Goal: Transaction & Acquisition: Purchase product/service

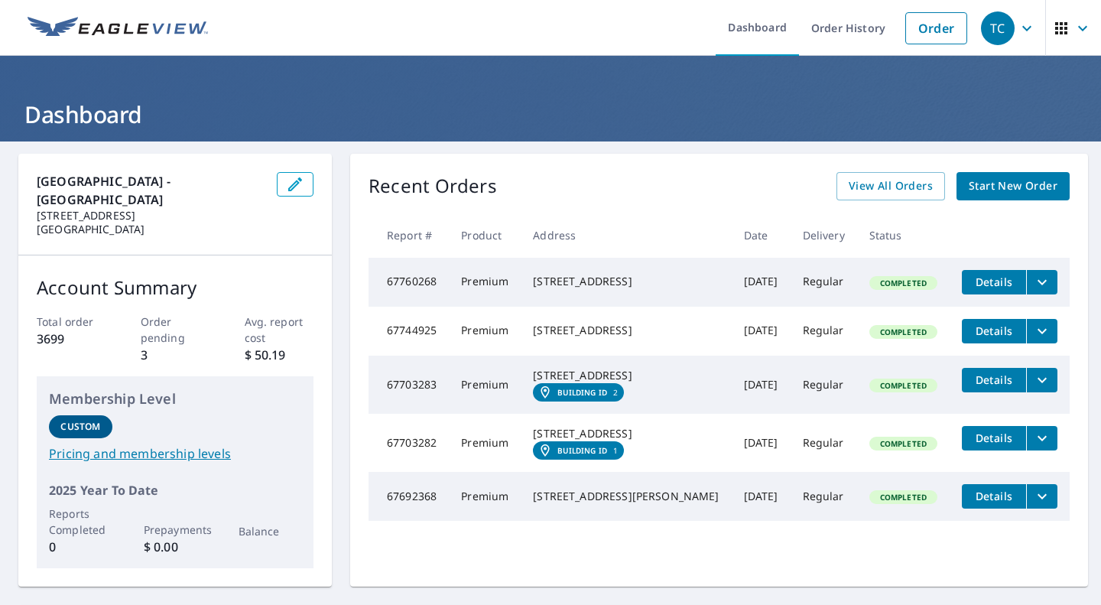
click at [1009, 186] on span "Start New Order" at bounding box center [1012, 186] width 89 height 19
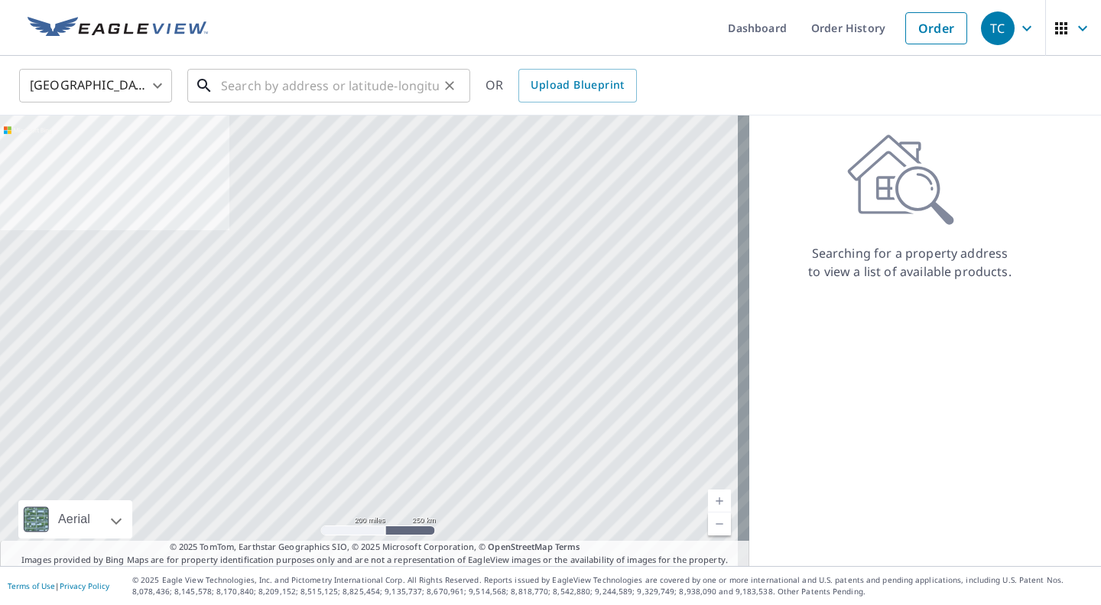
click at [238, 90] on input "text" at bounding box center [330, 85] width 218 height 43
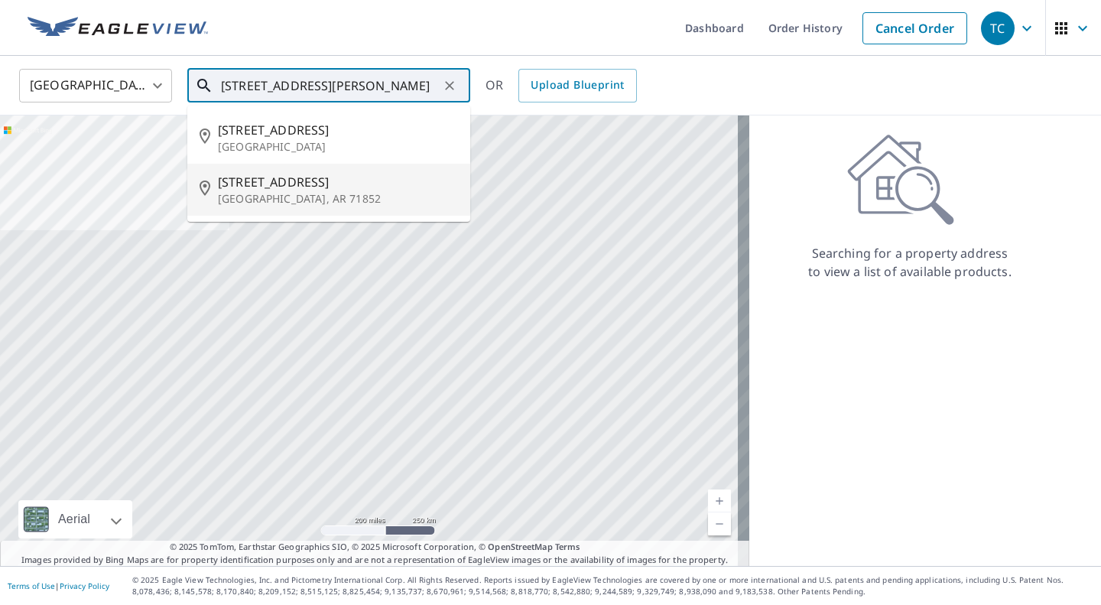
click at [255, 197] on p "[GEOGRAPHIC_DATA], AR 71852" at bounding box center [338, 198] width 240 height 15
type input "[STREET_ADDRESS]"
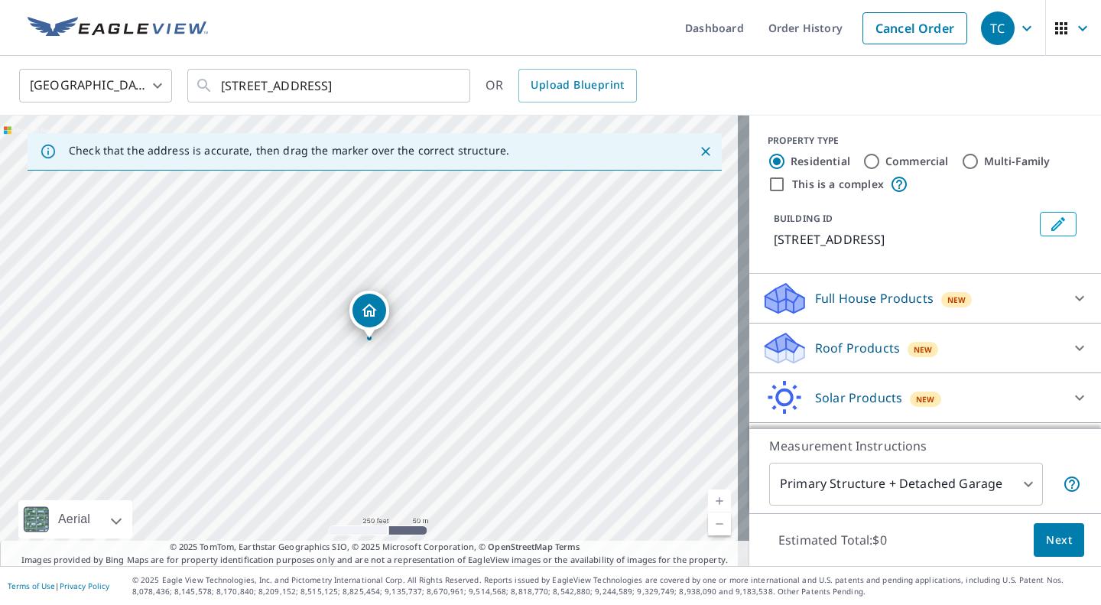
click at [709, 501] on link "Current Level 17, Zoom In" at bounding box center [719, 500] width 23 height 23
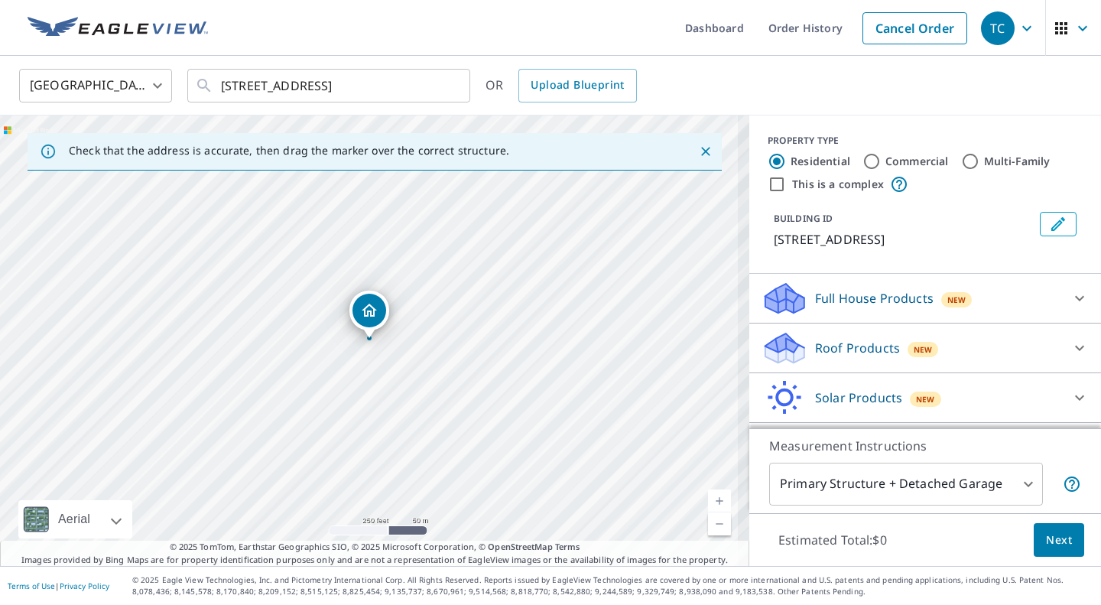
click at [709, 501] on link "Current Level 17, Zoom In" at bounding box center [719, 500] width 23 height 23
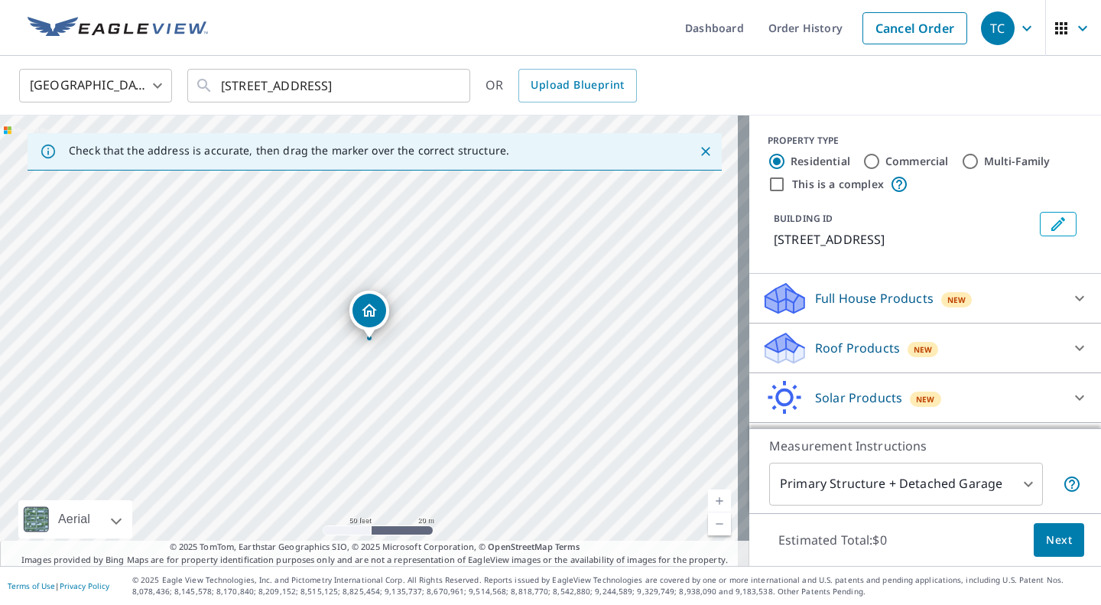
click at [708, 496] on link "Current Level 19, Zoom In" at bounding box center [719, 500] width 23 height 23
click at [1070, 345] on icon at bounding box center [1079, 348] width 18 height 18
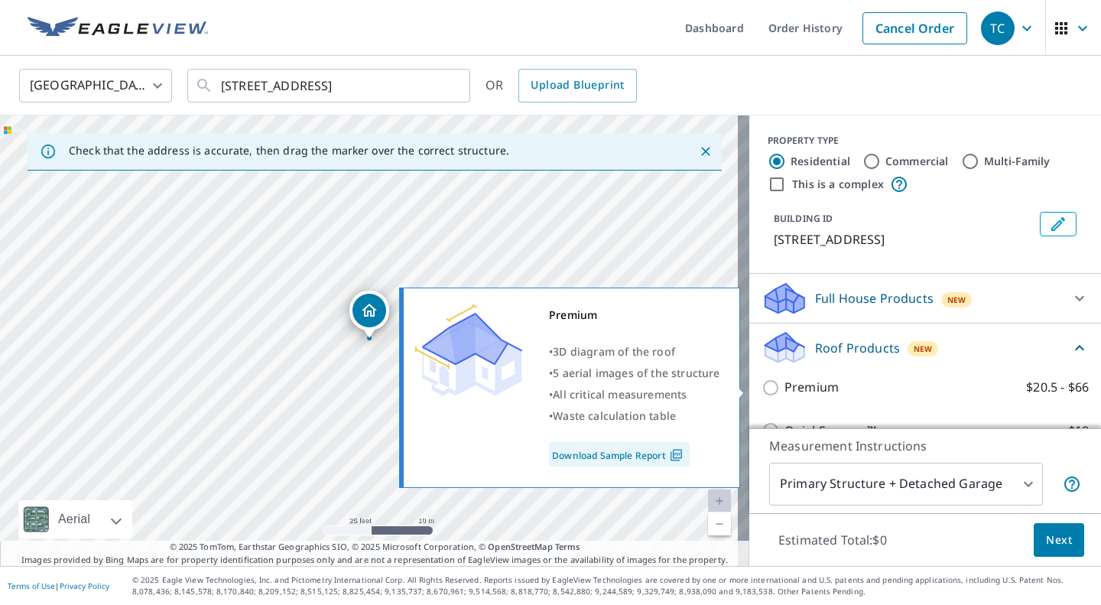
click at [761, 384] on input "Premium $20.5 - $66" at bounding box center [772, 387] width 23 height 18
checkbox input "true"
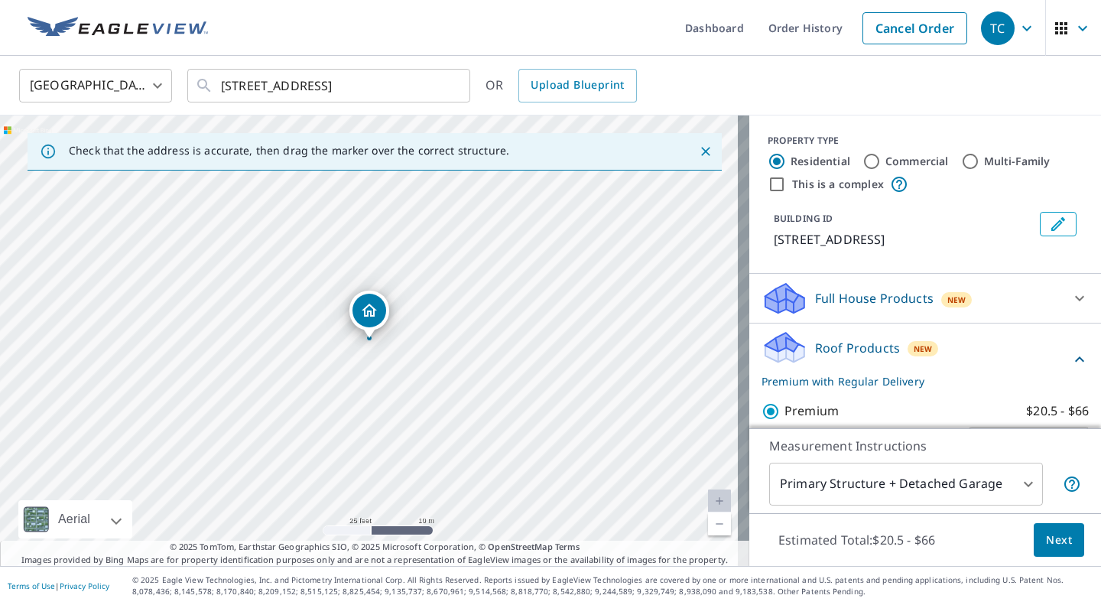
click at [1049, 530] on button "Next" at bounding box center [1058, 540] width 50 height 34
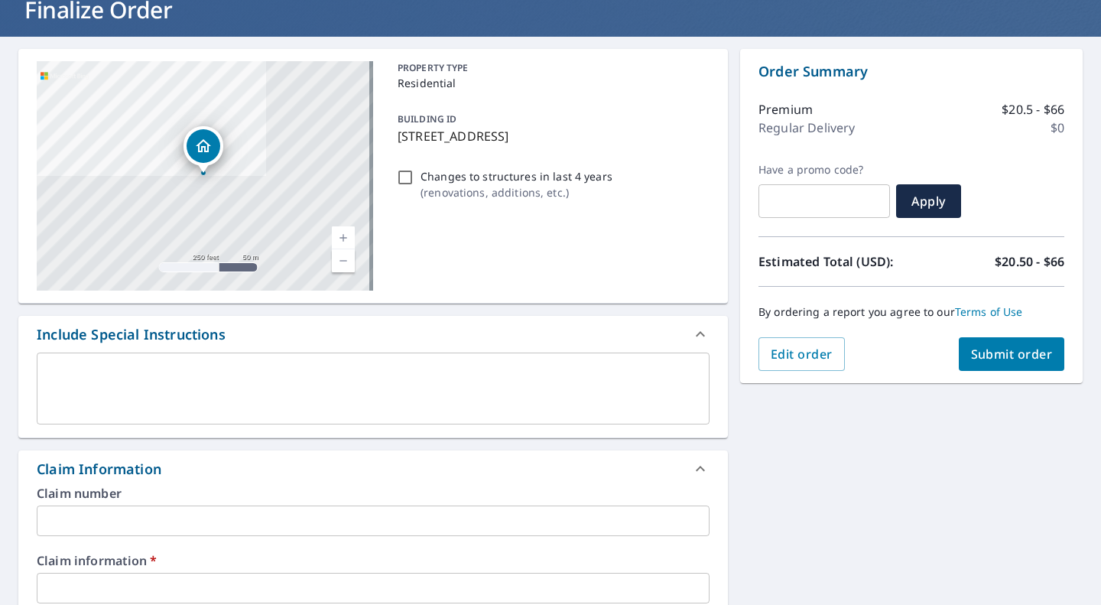
scroll to position [306, 0]
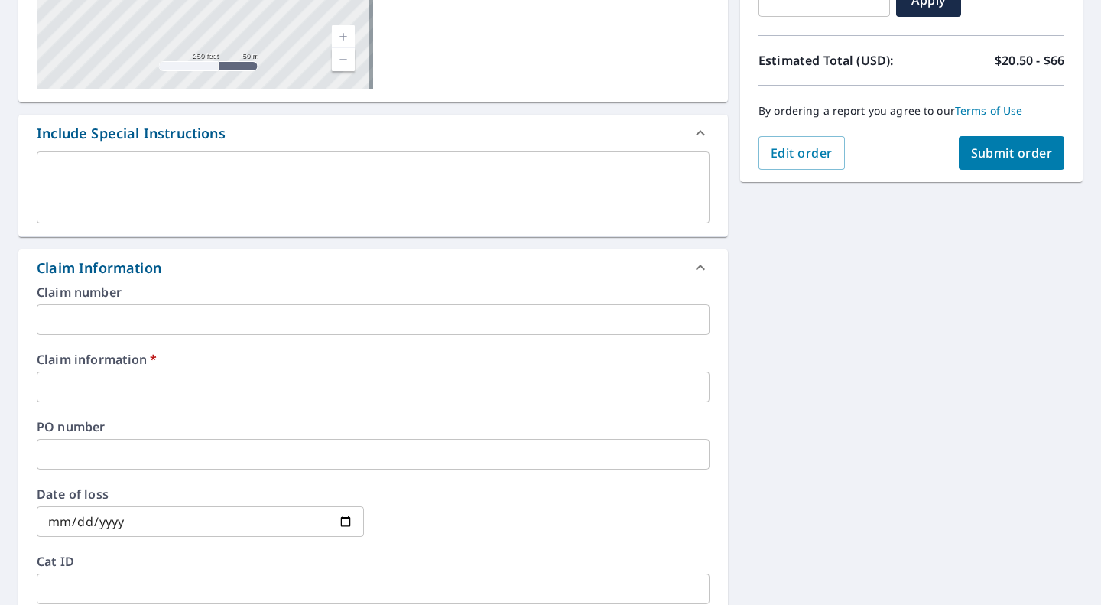
click at [109, 381] on input "text" at bounding box center [373, 386] width 673 height 31
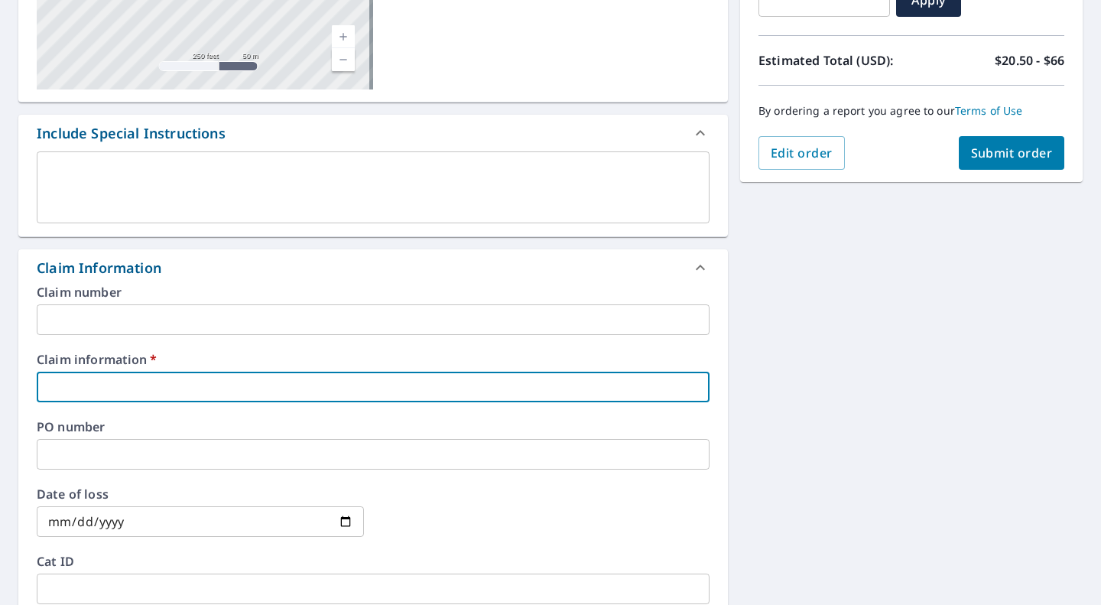
type input "v"
checkbox input "true"
type input "vi"
checkbox input "true"
type input "vin"
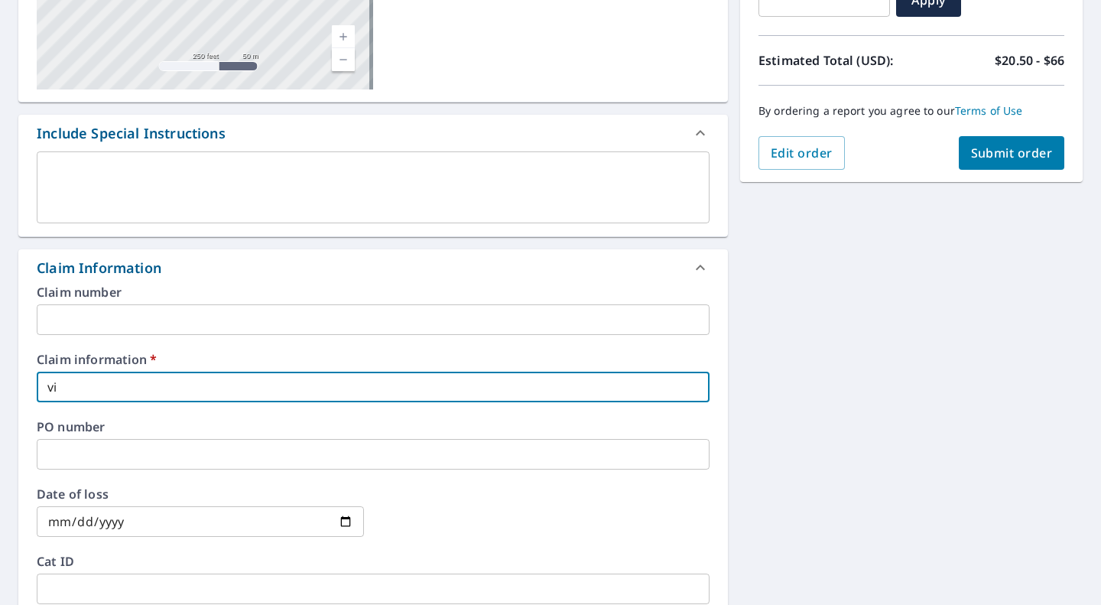
checkbox input "true"
type input "vinc"
checkbox input "true"
type input "[PERSON_NAME]"
checkbox input "true"
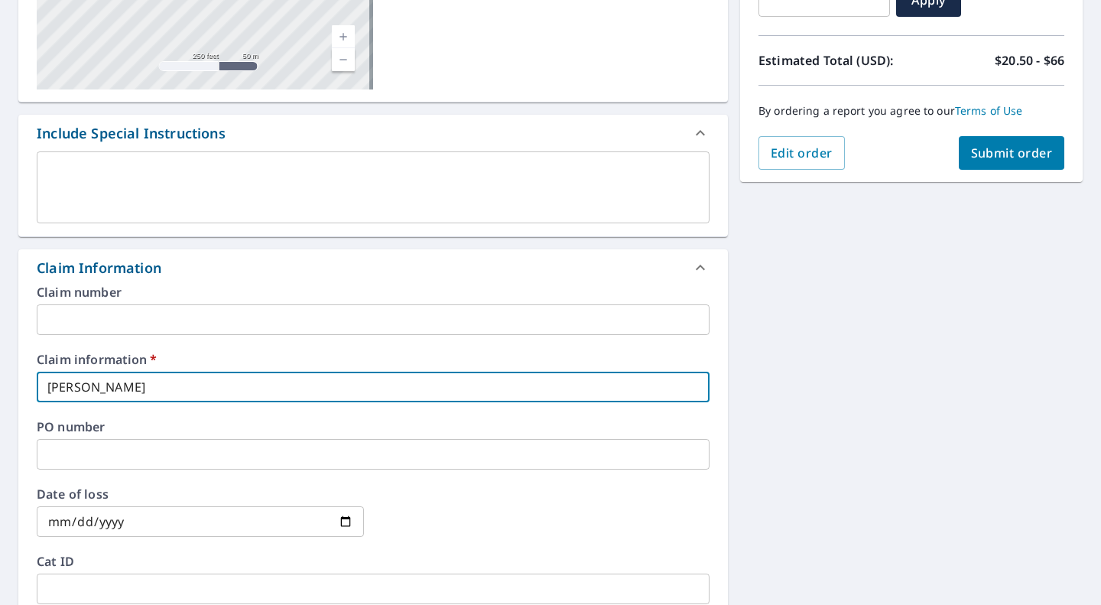
type input "[PERSON_NAME]"
checkbox input "true"
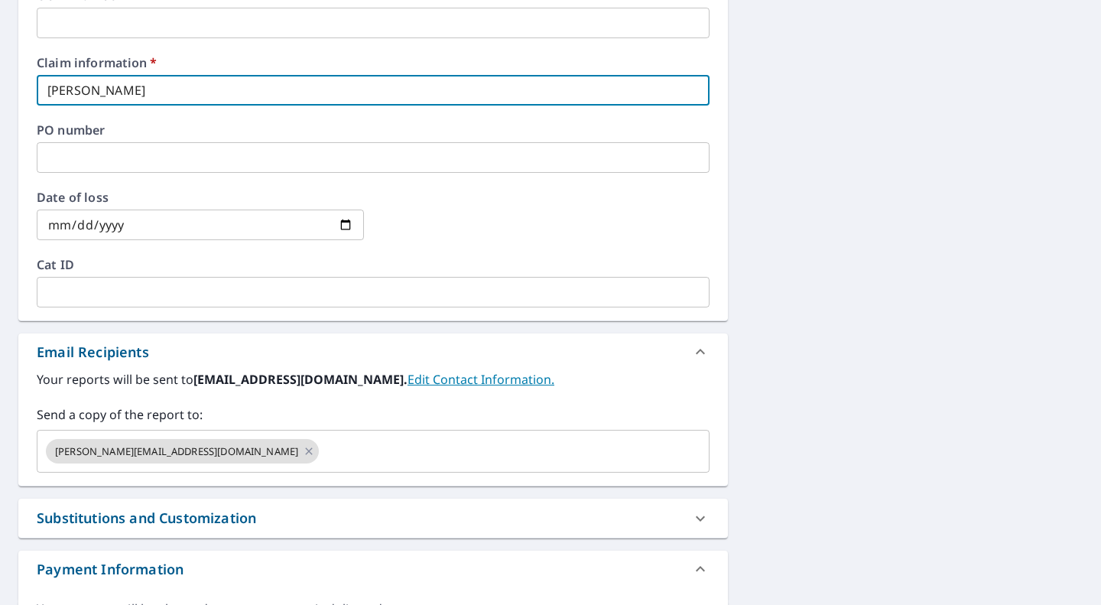
scroll to position [611, 0]
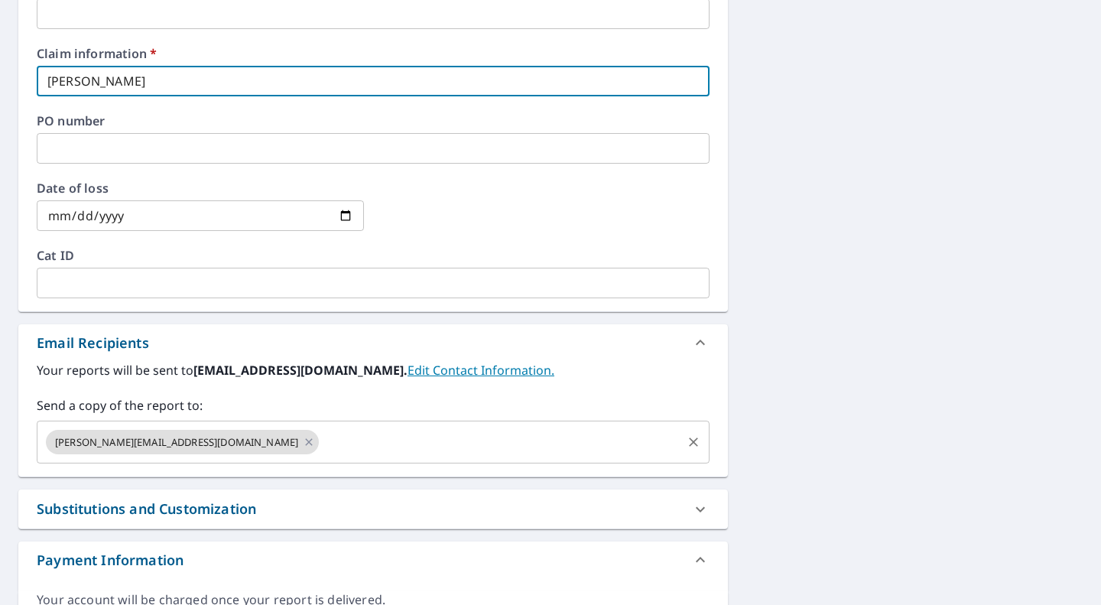
type input "[PERSON_NAME]"
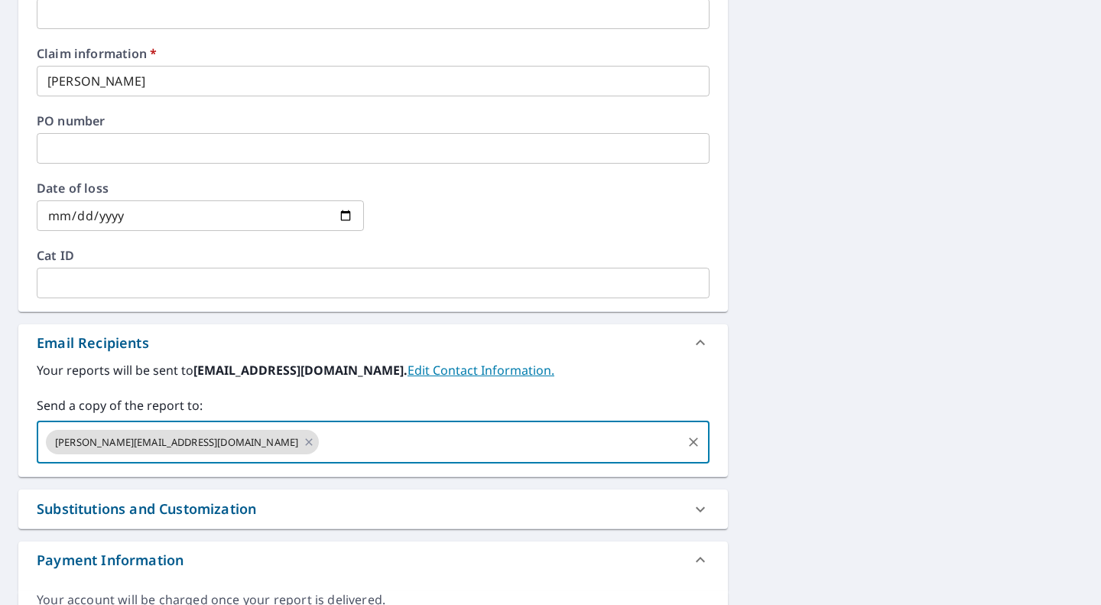
click at [321, 440] on input "text" at bounding box center [500, 441] width 358 height 29
type input "vinceperrin"
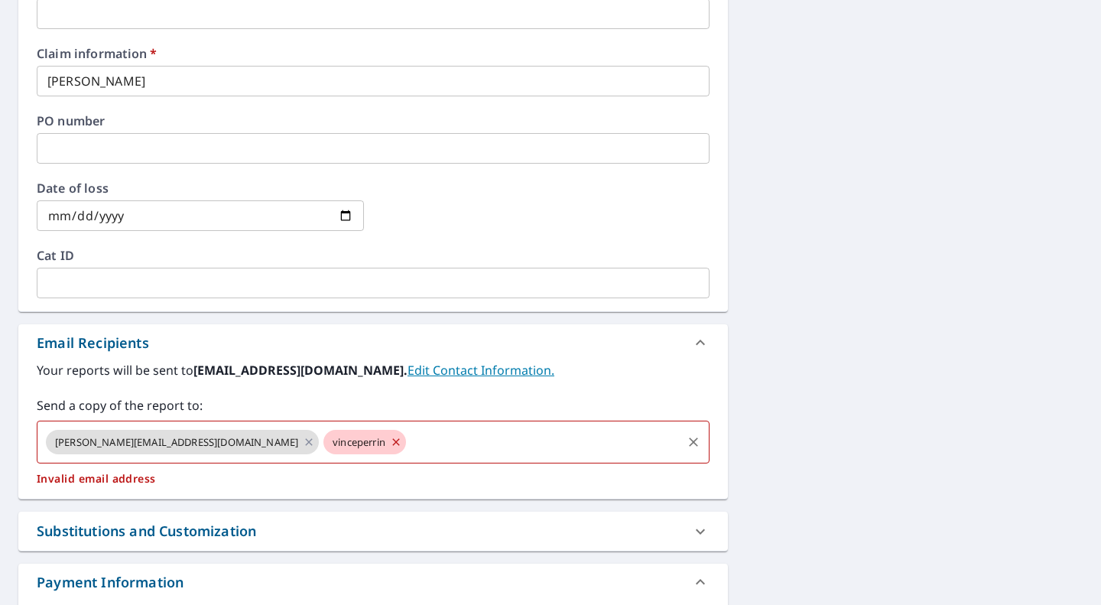
checkbox input "true"
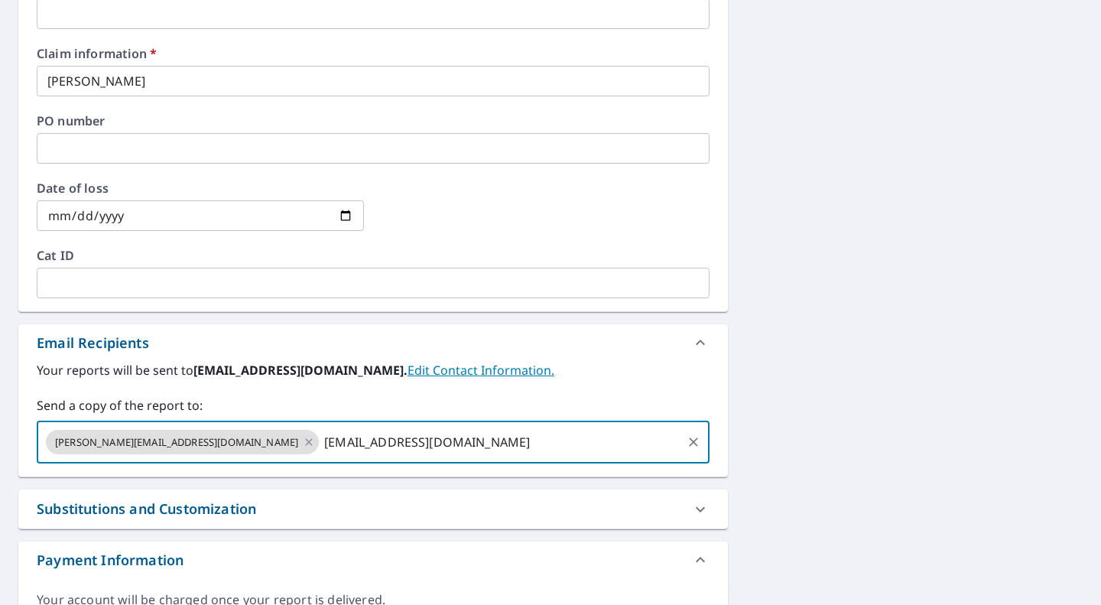
click at [321, 435] on input "[EMAIL_ADDRESS][DOMAIN_NAME]" at bounding box center [500, 441] width 358 height 29
type input "[EMAIL_ADDRESS][DOMAIN_NAME]"
click at [400, 439] on input "[EMAIL_ADDRESS][DOMAIN_NAME]" at bounding box center [500, 441] width 358 height 29
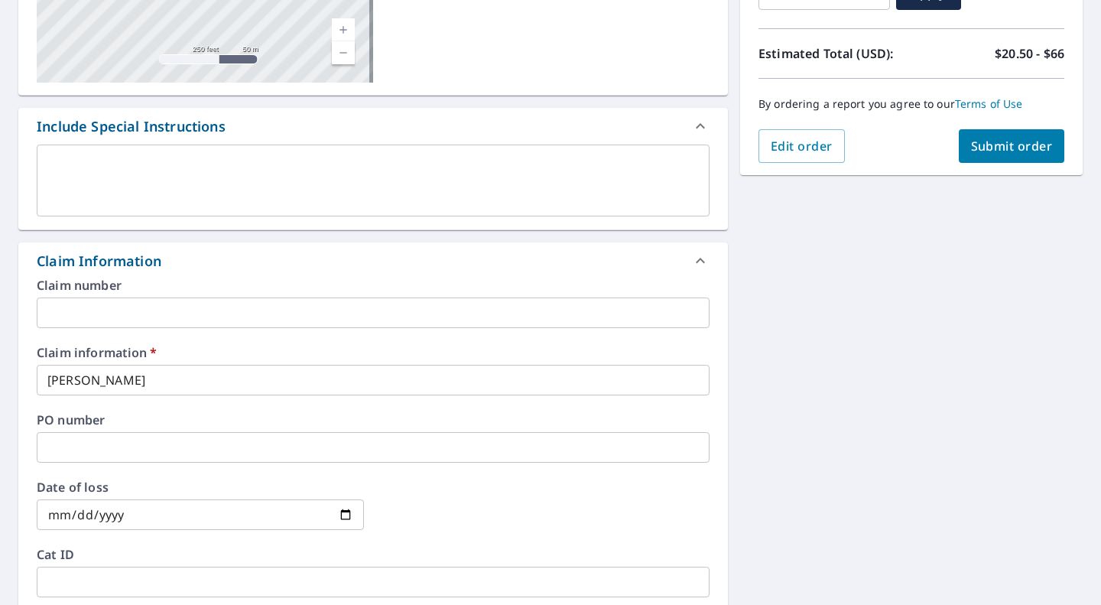
scroll to position [229, 0]
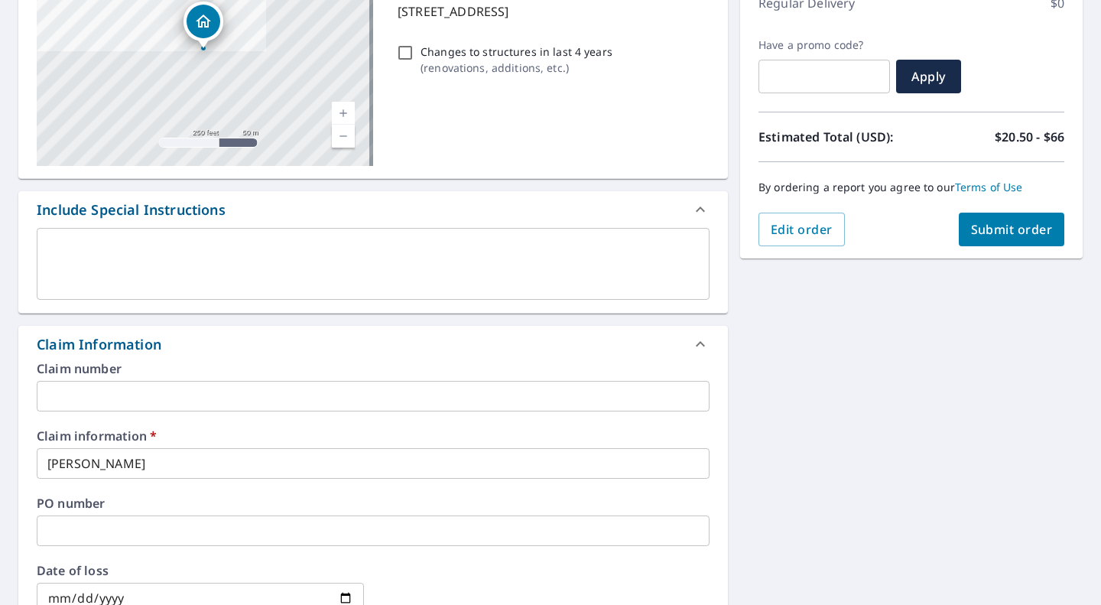
click at [1013, 225] on span "Submit order" at bounding box center [1012, 229] width 82 height 17
checkbox input "true"
